Goal: Find specific page/section: Find specific page/section

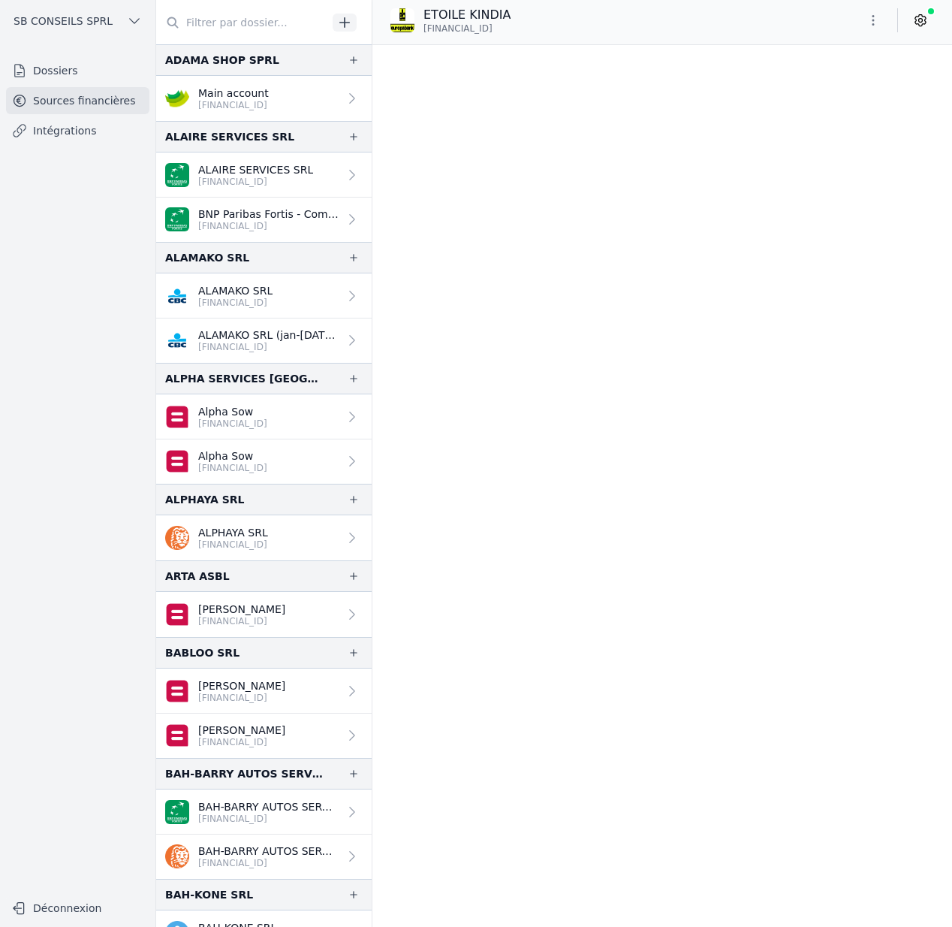
scroll to position [26535, 0]
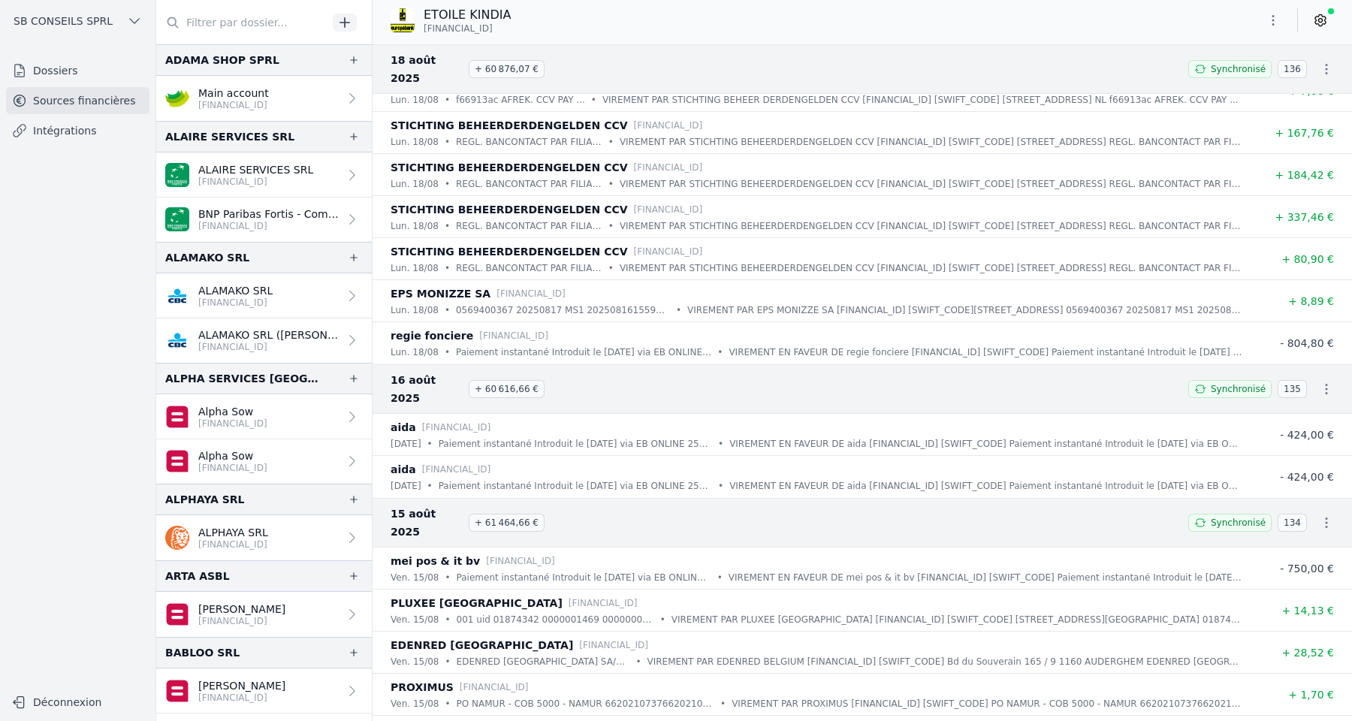
scroll to position [6781, 0]
click at [116, 26] on button "SB CONSEILS SPRL" at bounding box center [77, 21] width 143 height 24
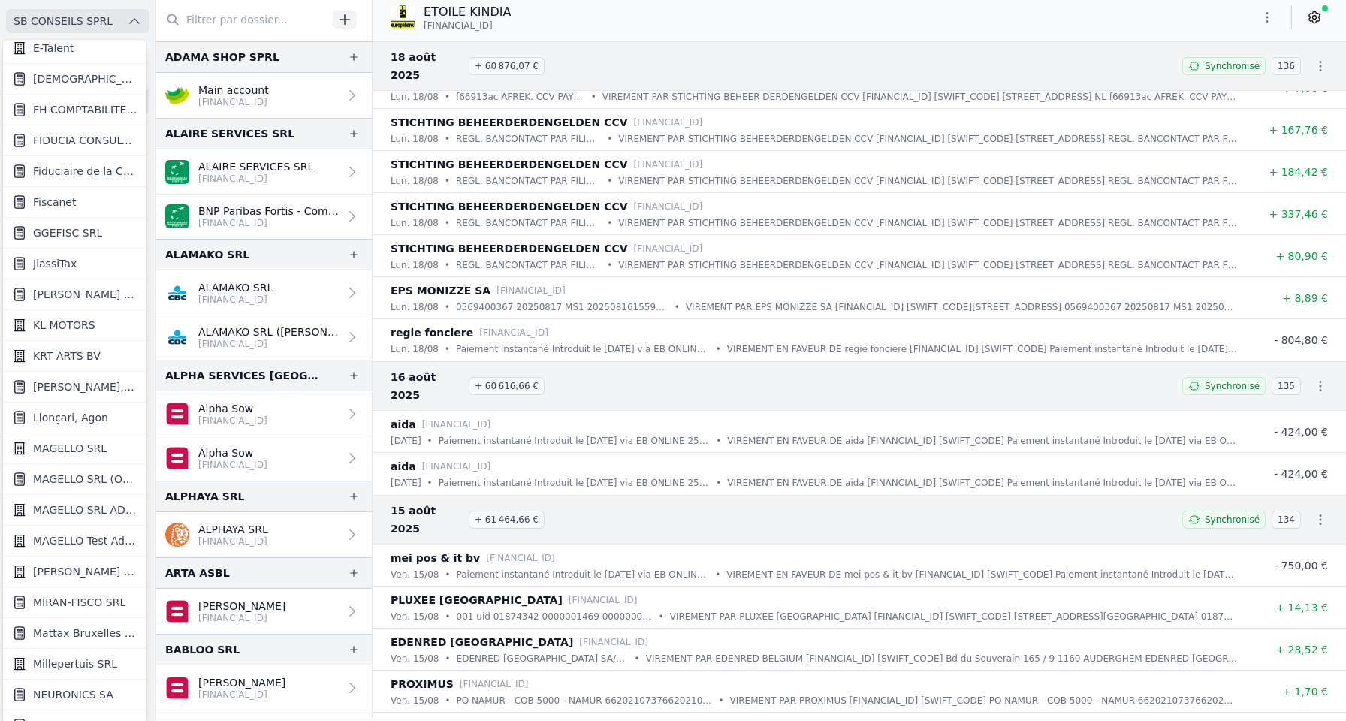
scroll to position [941, 0]
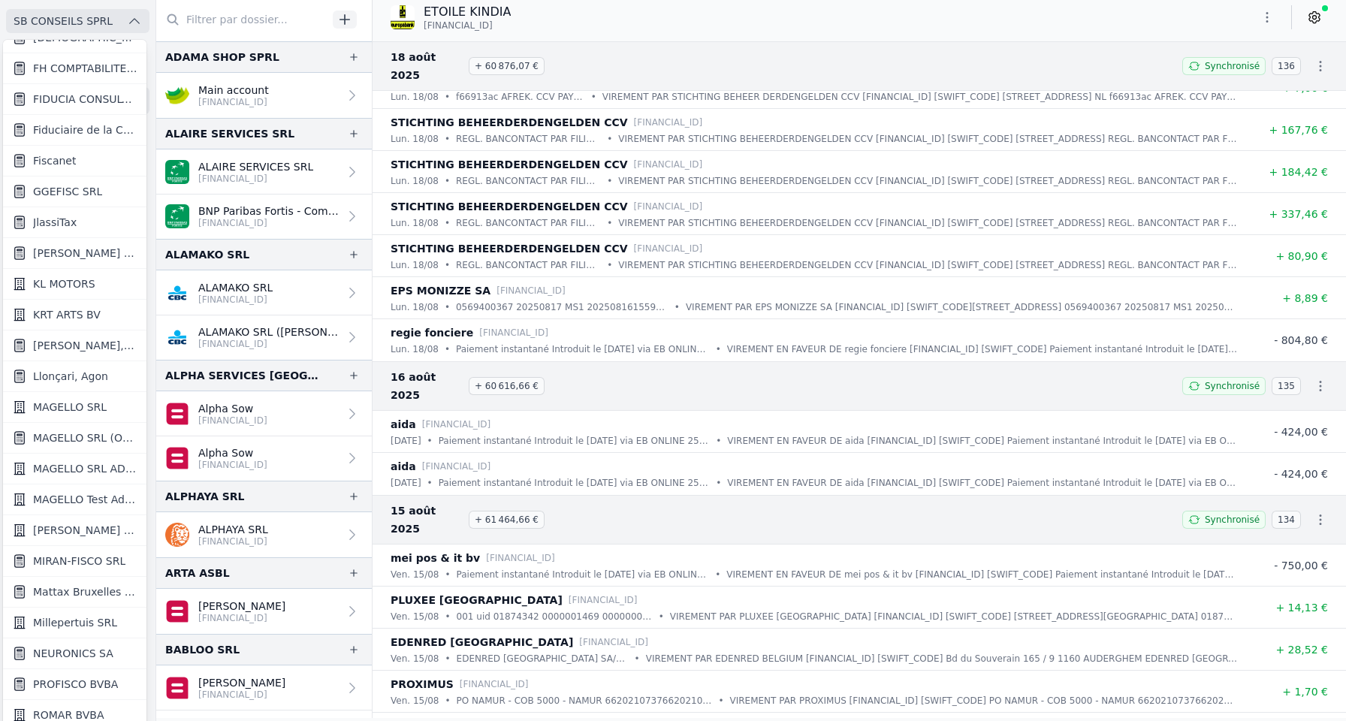
click at [106, 243] on link "KABA BACHIR ET PARTNERS SRL" at bounding box center [74, 253] width 143 height 31
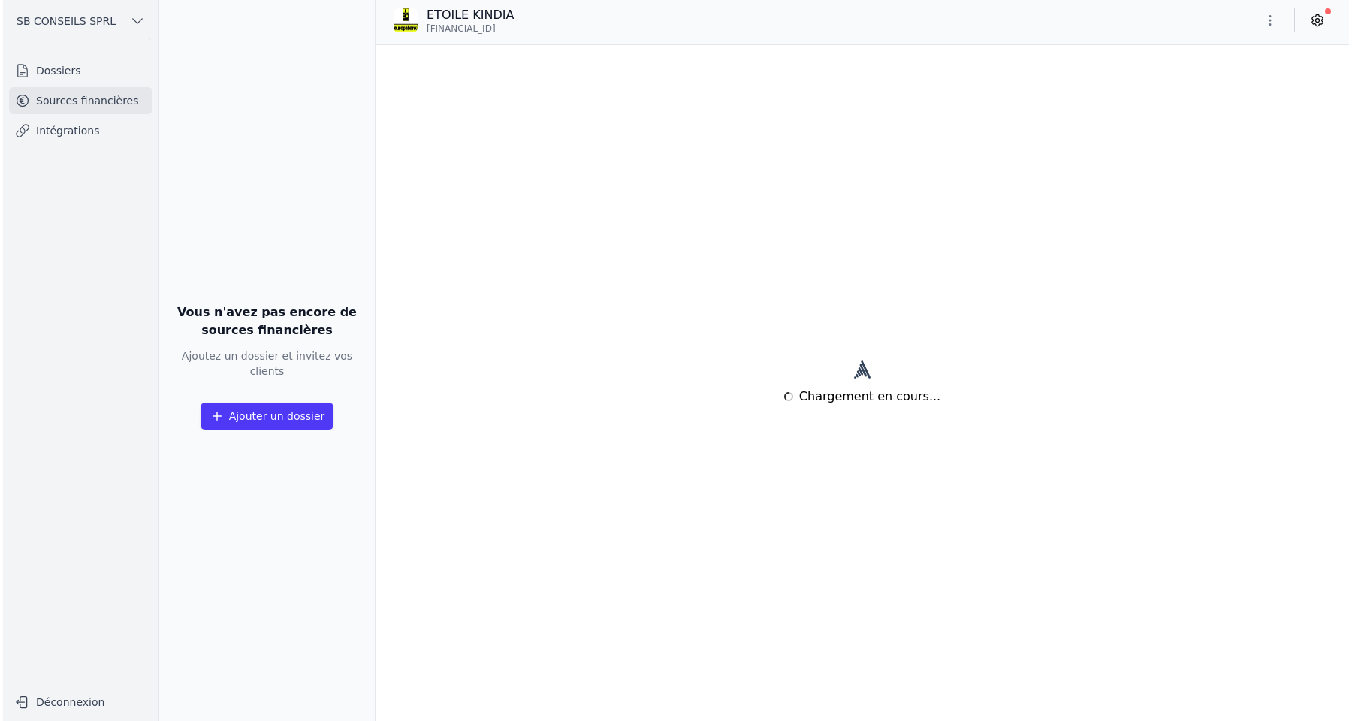
scroll to position [0, 0]
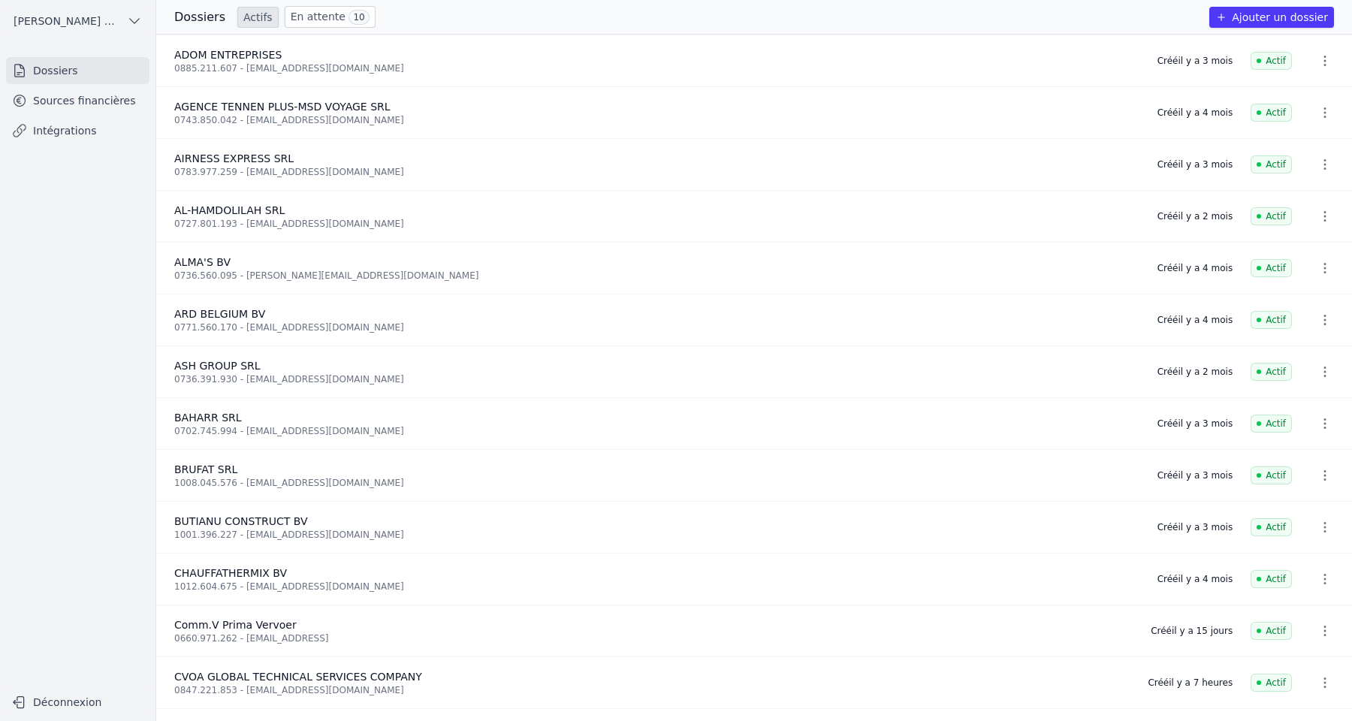
click at [109, 112] on link "Sources financières" at bounding box center [77, 100] width 143 height 27
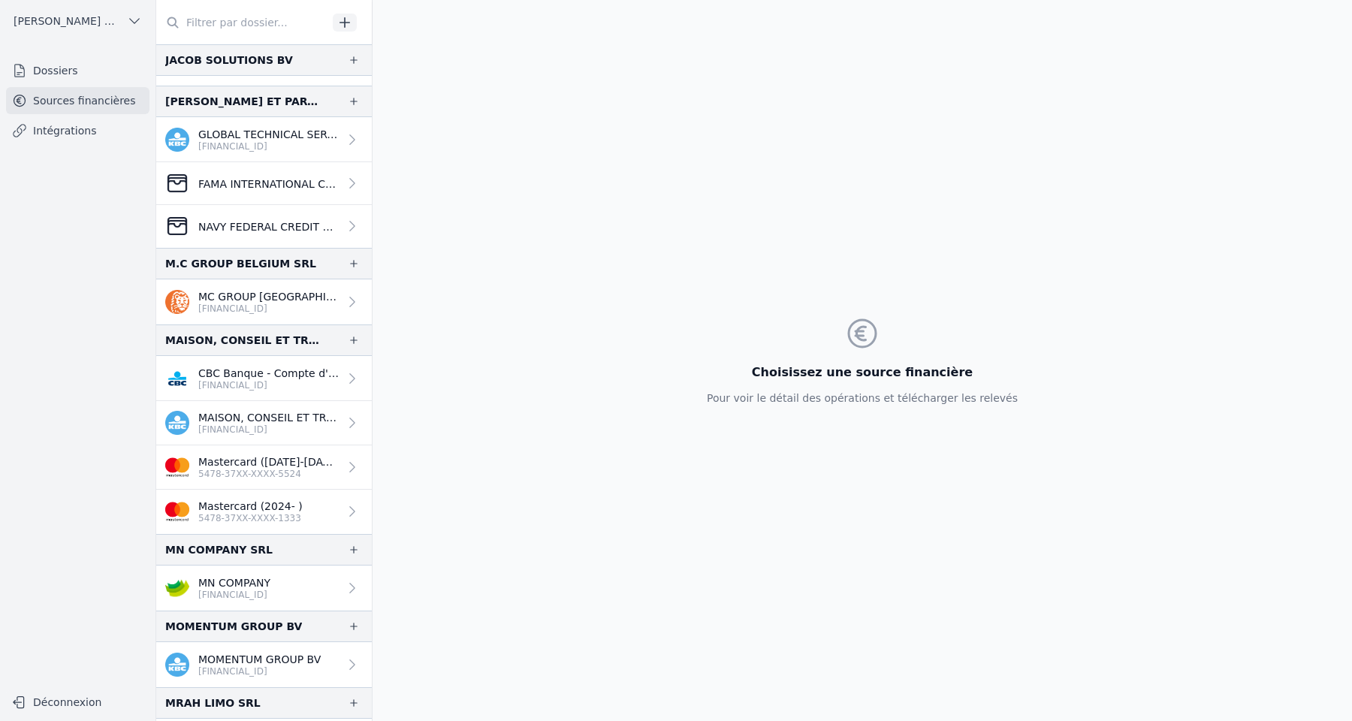
scroll to position [1191, 0]
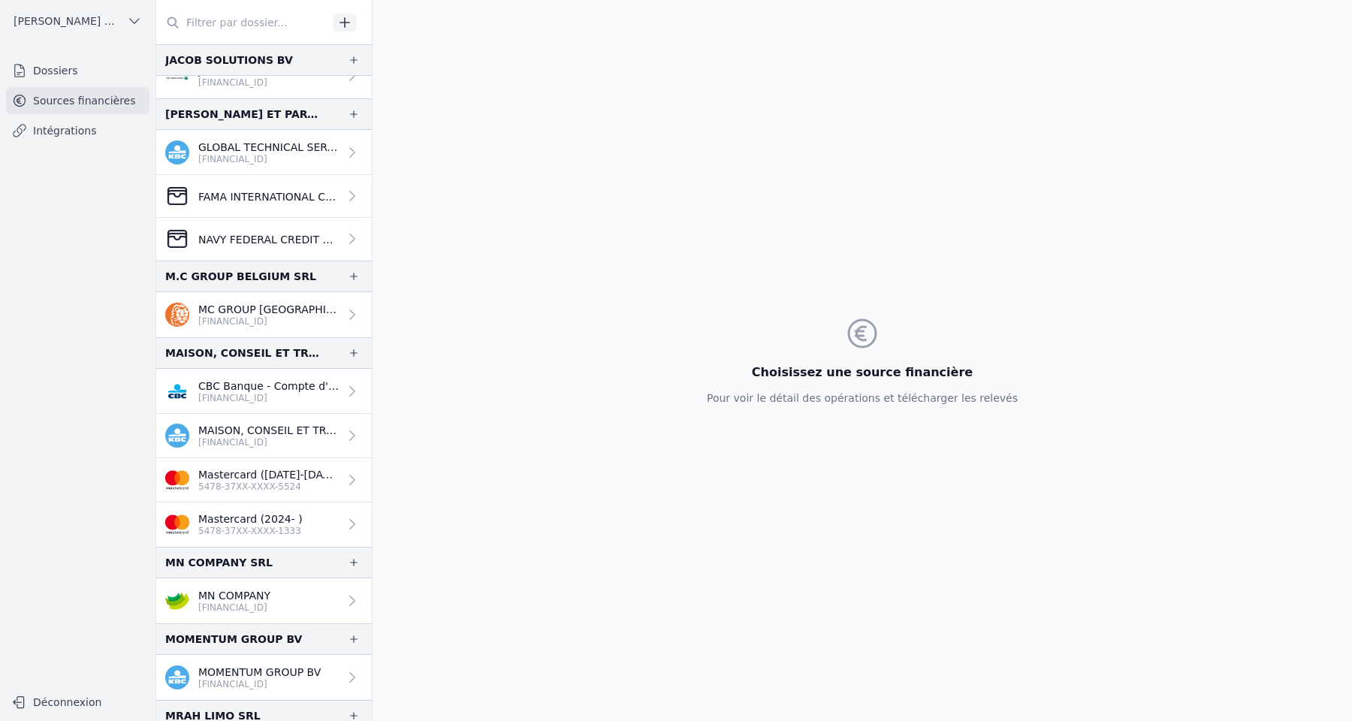
click at [228, 155] on p "BE22 7340 6296 6547" at bounding box center [268, 159] width 140 height 12
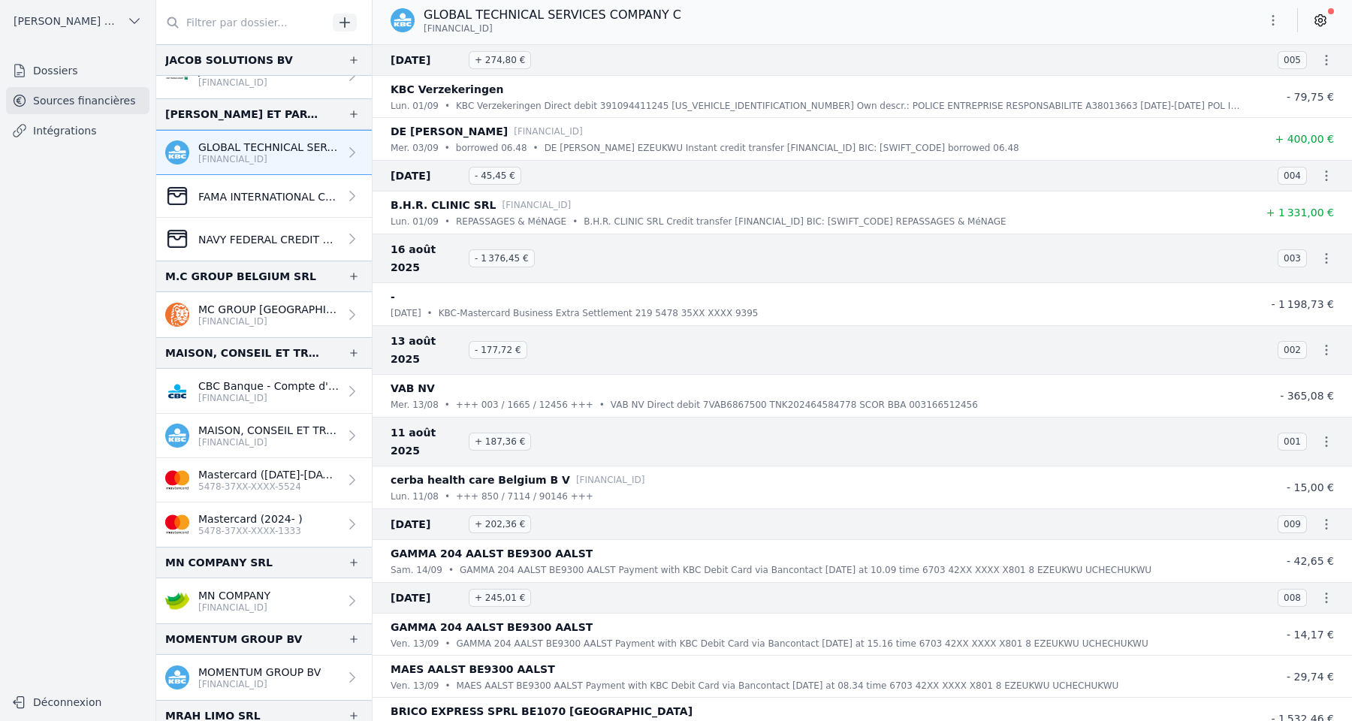
click at [951, 23] on icon at bounding box center [1320, 20] width 15 height 15
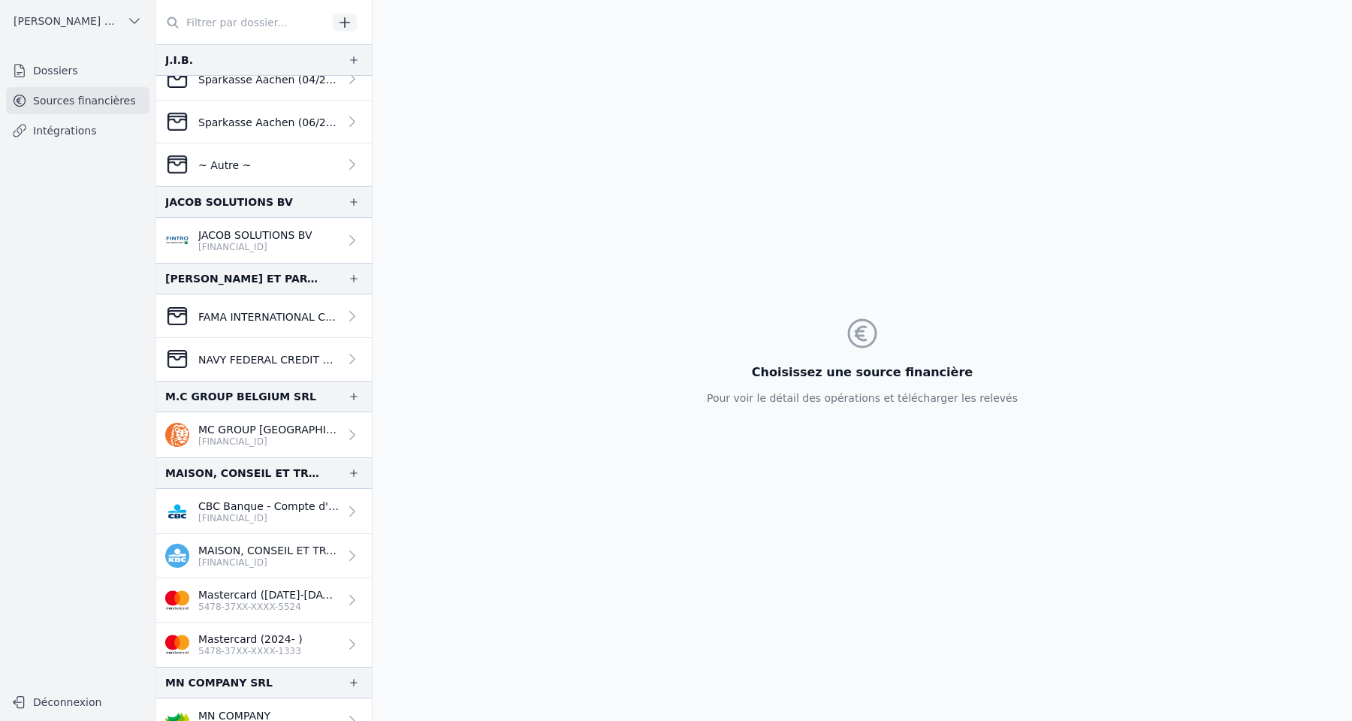
scroll to position [1039, 0]
